Goal: Task Accomplishment & Management: Complete application form

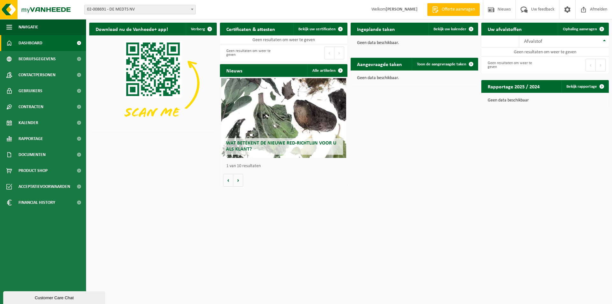
click at [191, 10] on b at bounding box center [192, 10] width 3 height 2
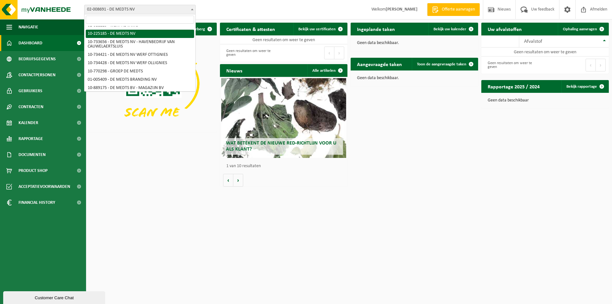
scroll to position [32, 0]
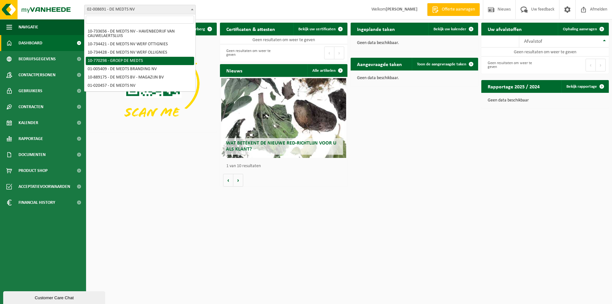
select select "16017"
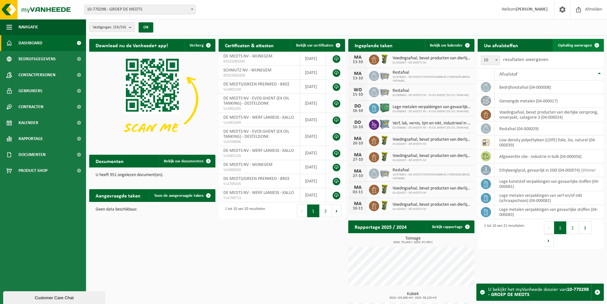
click at [569, 44] on span "Ophaling aanvragen" at bounding box center [575, 45] width 34 height 4
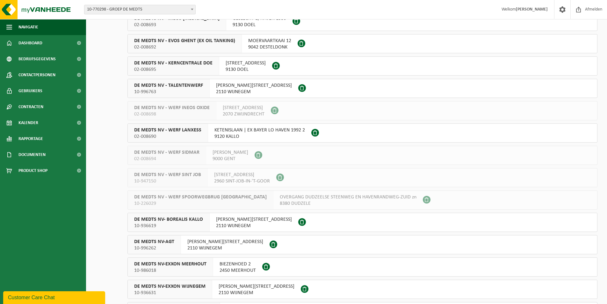
scroll to position [478, 0]
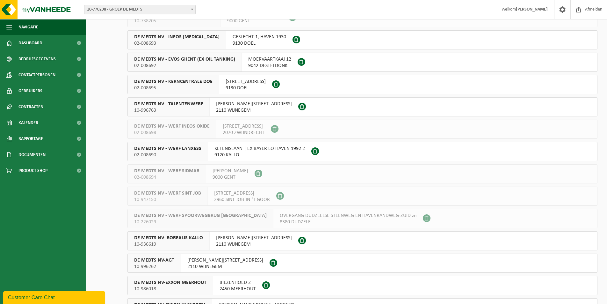
click at [175, 108] on span "10-996763" at bounding box center [168, 110] width 69 height 6
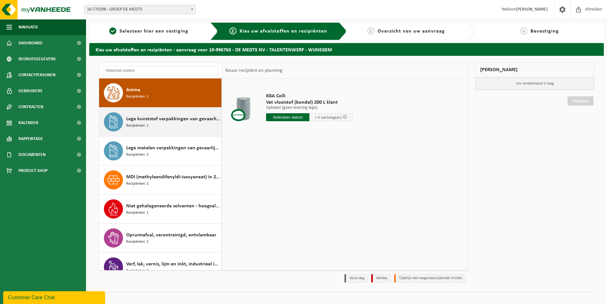
click at [165, 117] on span "Lege kunststof verpakkingen van gevaarlijke stoffen" at bounding box center [173, 119] width 94 height 8
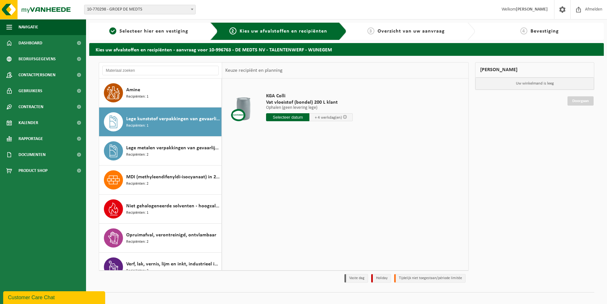
scroll to position [11, 0]
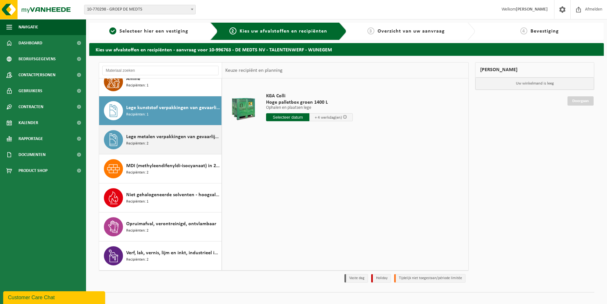
click at [156, 133] on span "Lege metalen verpakkingen van gevaarlijke stoffen" at bounding box center [173, 137] width 94 height 8
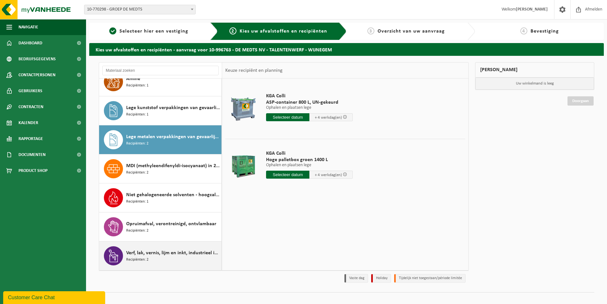
click at [142, 252] on span "Verf, lak, vernis, lijm en inkt, industrieel in kleinverpakking" at bounding box center [173, 253] width 94 height 8
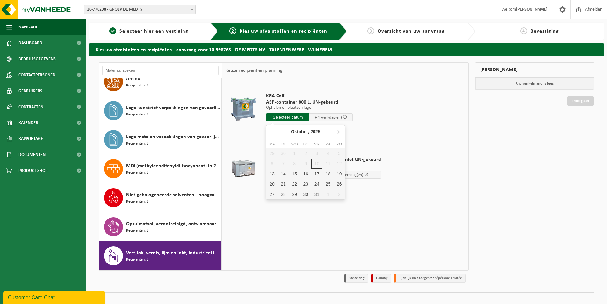
click at [275, 116] on input "text" at bounding box center [287, 117] width 43 height 8
click at [272, 174] on div "13" at bounding box center [271, 174] width 11 height 10
type input "Van 2025-10-13"
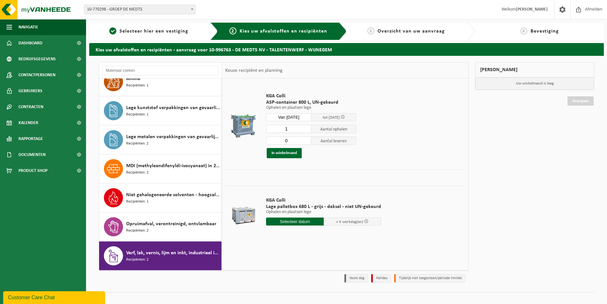
type input "0"
click at [307, 141] on input "0" at bounding box center [288, 140] width 45 height 8
click at [283, 152] on button "In winkelmand" at bounding box center [284, 153] width 35 height 10
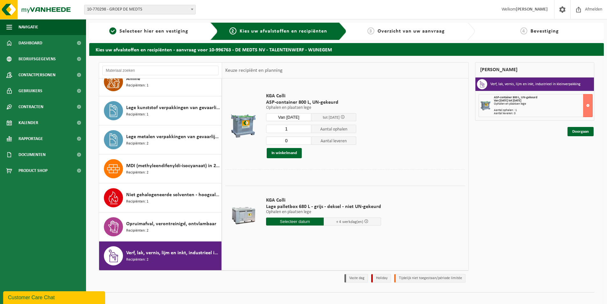
click at [288, 222] on input "text" at bounding box center [295, 221] width 58 height 8
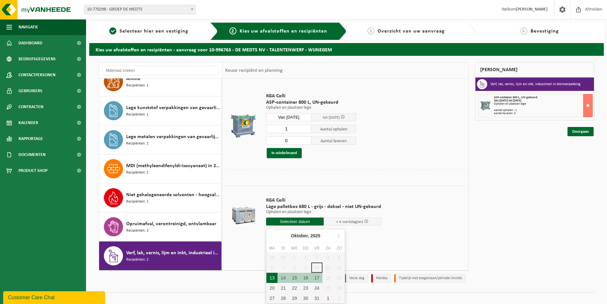
click at [274, 277] on div "13" at bounding box center [271, 277] width 11 height 10
type input "Van 2025-10-13"
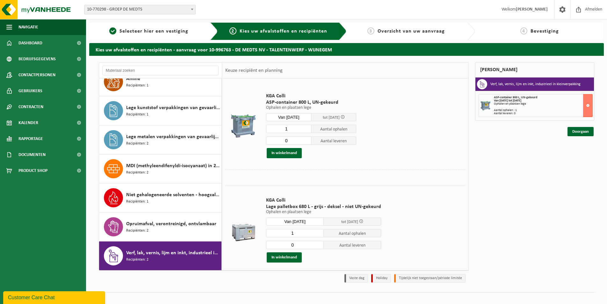
type input "0"
click at [317, 246] on input "0" at bounding box center [295, 245] width 58 height 8
click at [281, 256] on button "In winkelmand" at bounding box center [284, 257] width 35 height 10
click at [574, 157] on link "Doorgaan" at bounding box center [580, 157] width 26 height 9
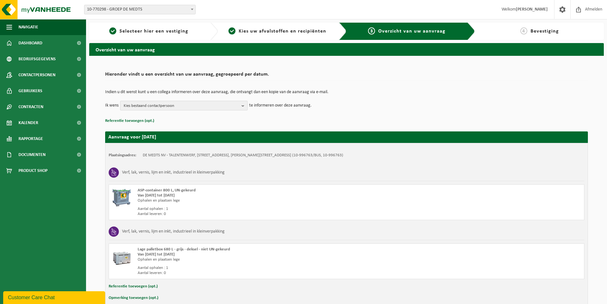
click at [242, 107] on b "button" at bounding box center [245, 105] width 6 height 9
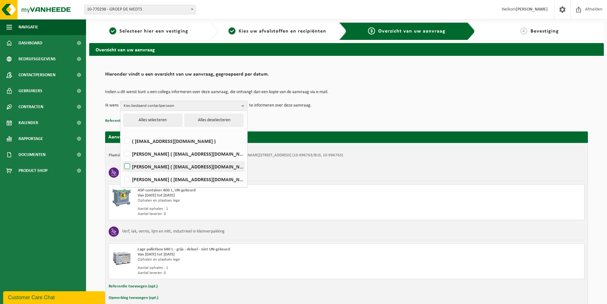
click at [129, 165] on label "Mitchell Debloudts ( magazijn.nv@demedts.be )" at bounding box center [183, 167] width 121 height 10
click at [122, 158] on input "Mitchell Debloudts ( magazijn.nv@demedts.be )" at bounding box center [122, 158] width 0 height 0
checkbox input "true"
click at [336, 114] on div "Indien u dit wenst kunt u een collega informeren over deze aanvraag, die ontvan…" at bounding box center [346, 99] width 483 height 33
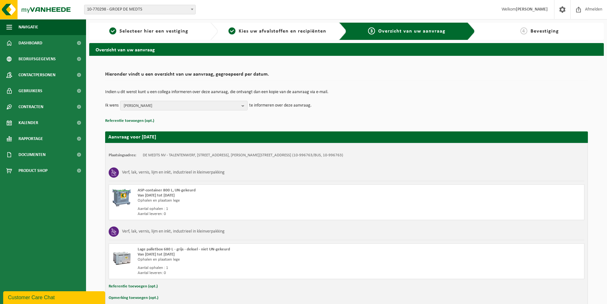
click at [130, 120] on button "Referentie toevoegen (opt.)" at bounding box center [129, 121] width 49 height 8
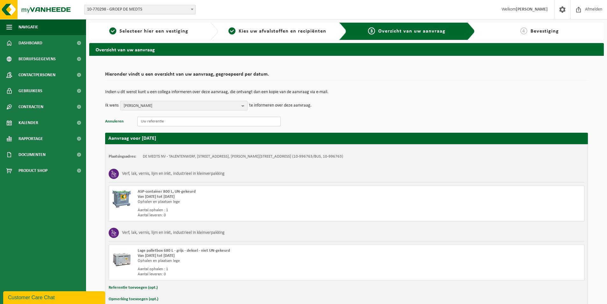
click at [149, 121] on input "text" at bounding box center [208, 122] width 143 height 10
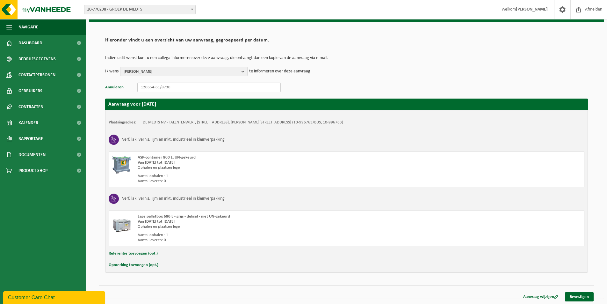
scroll to position [35, 0]
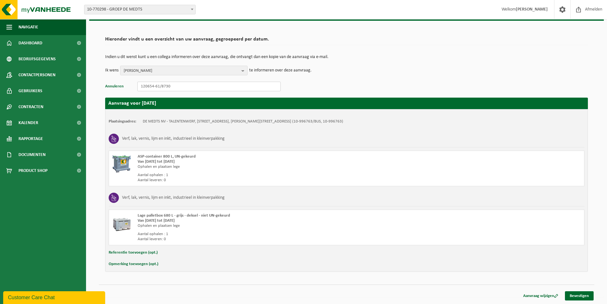
type input "120654-61/8730"
click at [131, 251] on button "Referentie toevoegen (opt.)" at bounding box center [133, 252] width 49 height 8
click at [147, 253] on input "text" at bounding box center [359, 253] width 438 height 10
type input "120654-61/8730"
click at [574, 295] on link "Bevestigen" at bounding box center [579, 296] width 29 height 9
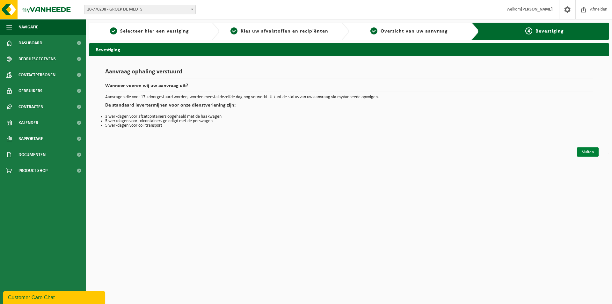
click at [591, 152] on link "Sluiten" at bounding box center [588, 151] width 22 height 9
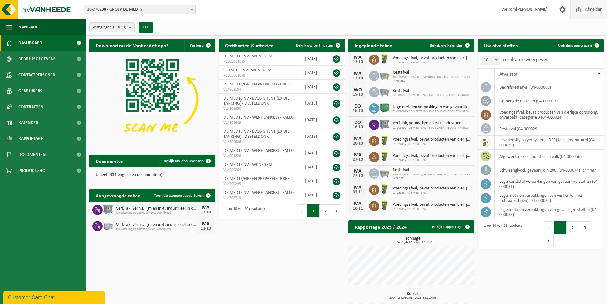
click at [593, 8] on span "Afmelden" at bounding box center [593, 9] width 20 height 19
